Goal: Task Accomplishment & Management: Use online tool/utility

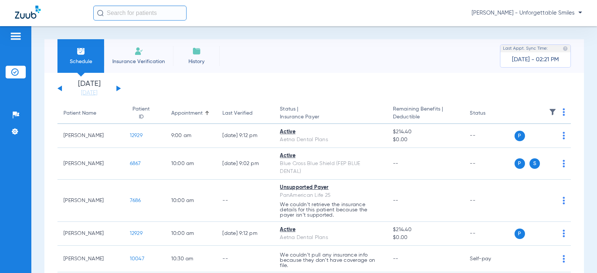
click at [119, 89] on button at bounding box center [118, 89] width 4 height 6
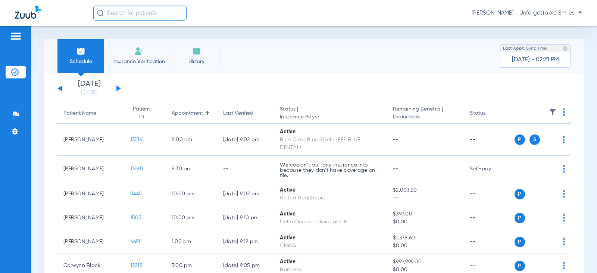
click at [119, 89] on button at bounding box center [118, 89] width 4 height 6
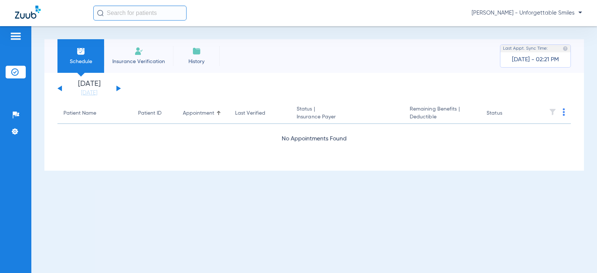
click at [119, 89] on button at bounding box center [118, 89] width 4 height 6
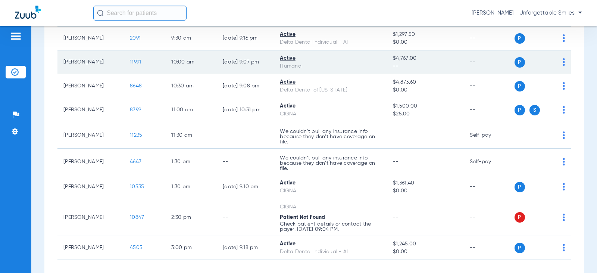
scroll to position [149, 0]
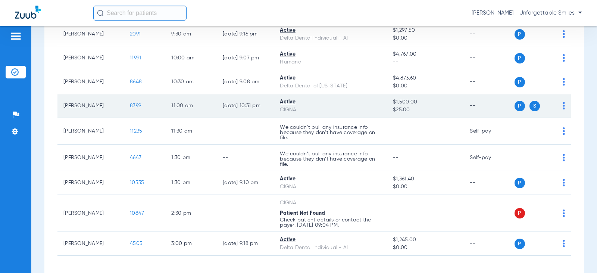
click at [531, 107] on span "S" at bounding box center [535, 106] width 10 height 10
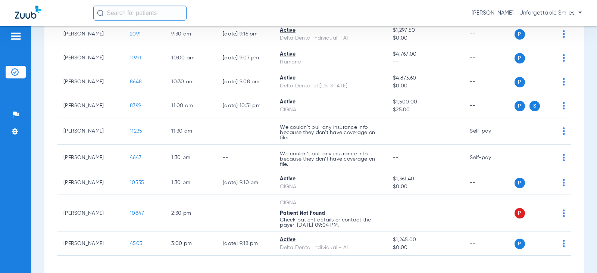
click at [417, 18] on div "[PERSON_NAME] - Unforgettable Smiles" at bounding box center [337, 13] width 489 height 15
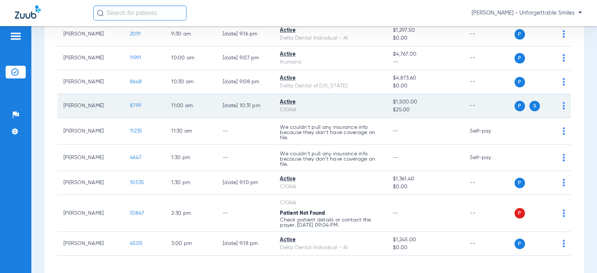
click at [530, 109] on span "S" at bounding box center [535, 106] width 10 height 10
click at [530, 108] on span "S" at bounding box center [535, 106] width 10 height 10
click at [516, 106] on span "P" at bounding box center [520, 106] width 10 height 10
click at [530, 105] on span "S" at bounding box center [535, 106] width 10 height 10
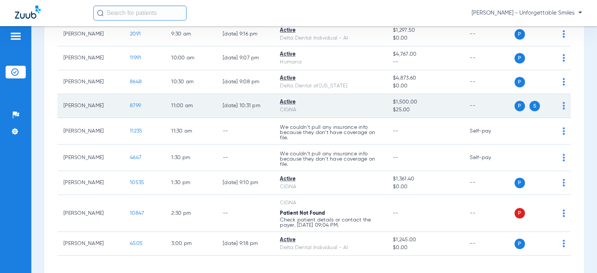
click at [555, 105] on div "P S" at bounding box center [540, 106] width 51 height 10
click at [563, 105] on img at bounding box center [564, 105] width 2 height 7
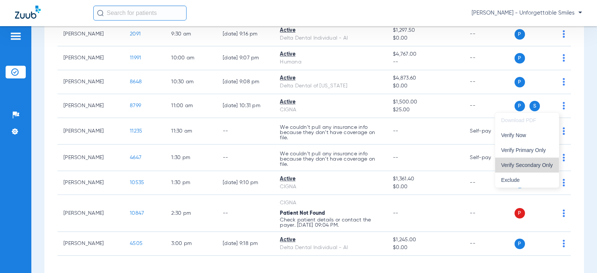
click at [523, 166] on span "Verify Secondary Only" at bounding box center [527, 164] width 52 height 5
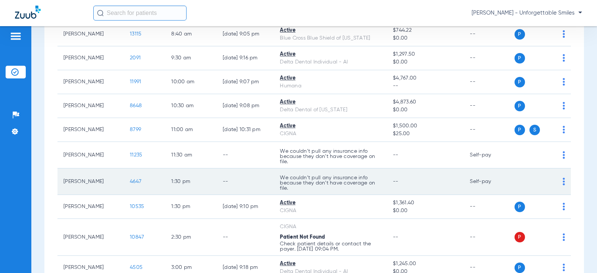
scroll to position [112, 0]
